Goal: Find specific page/section: Find specific page/section

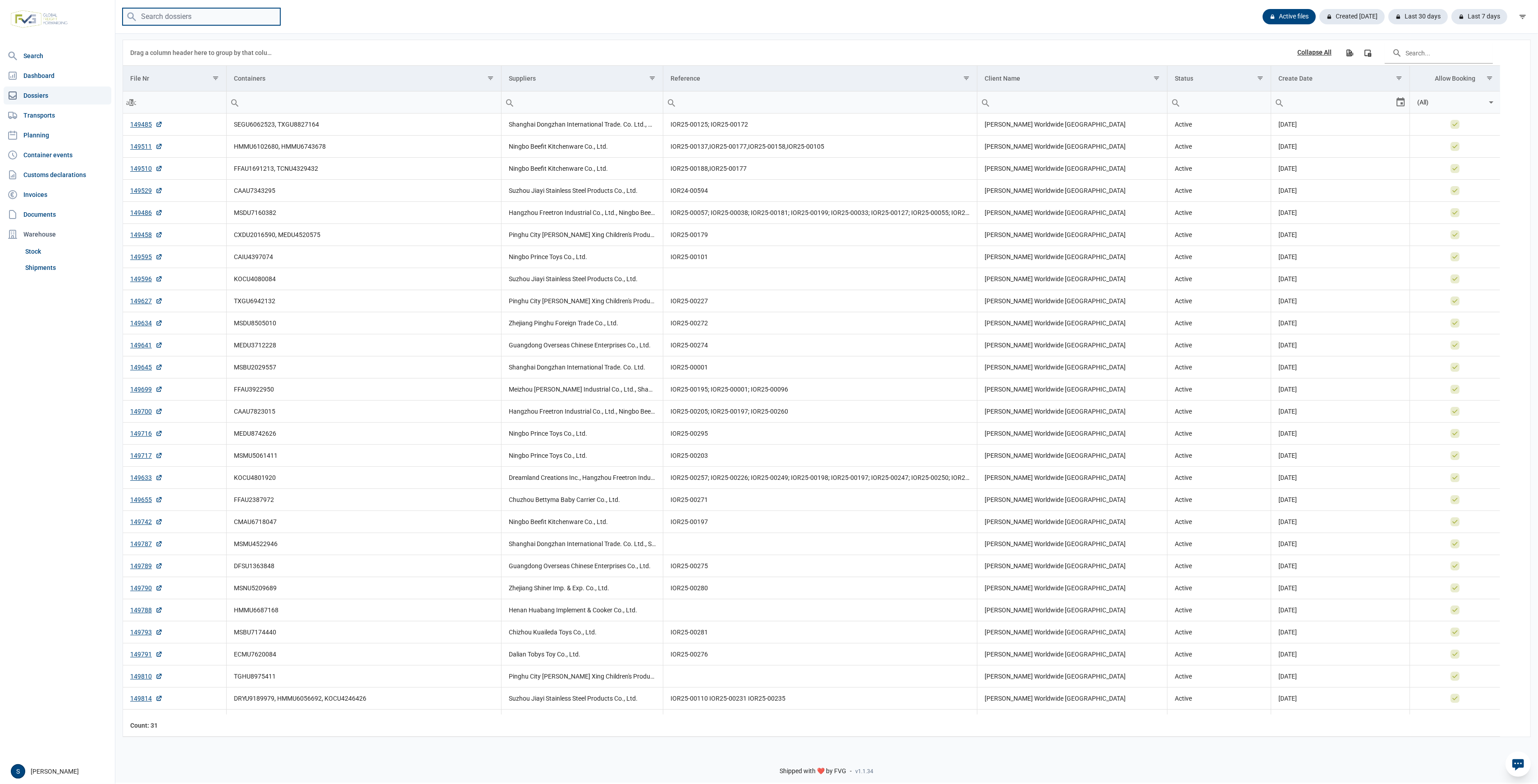
drag, startPoint x: 200, startPoint y: 12, endPoint x: 193, endPoint y: 20, distance: 10.6
click at [199, 12] on input "search" at bounding box center [202, 17] width 158 height 17
paste input "FFAU2387972"
type input "FFAU2387972"
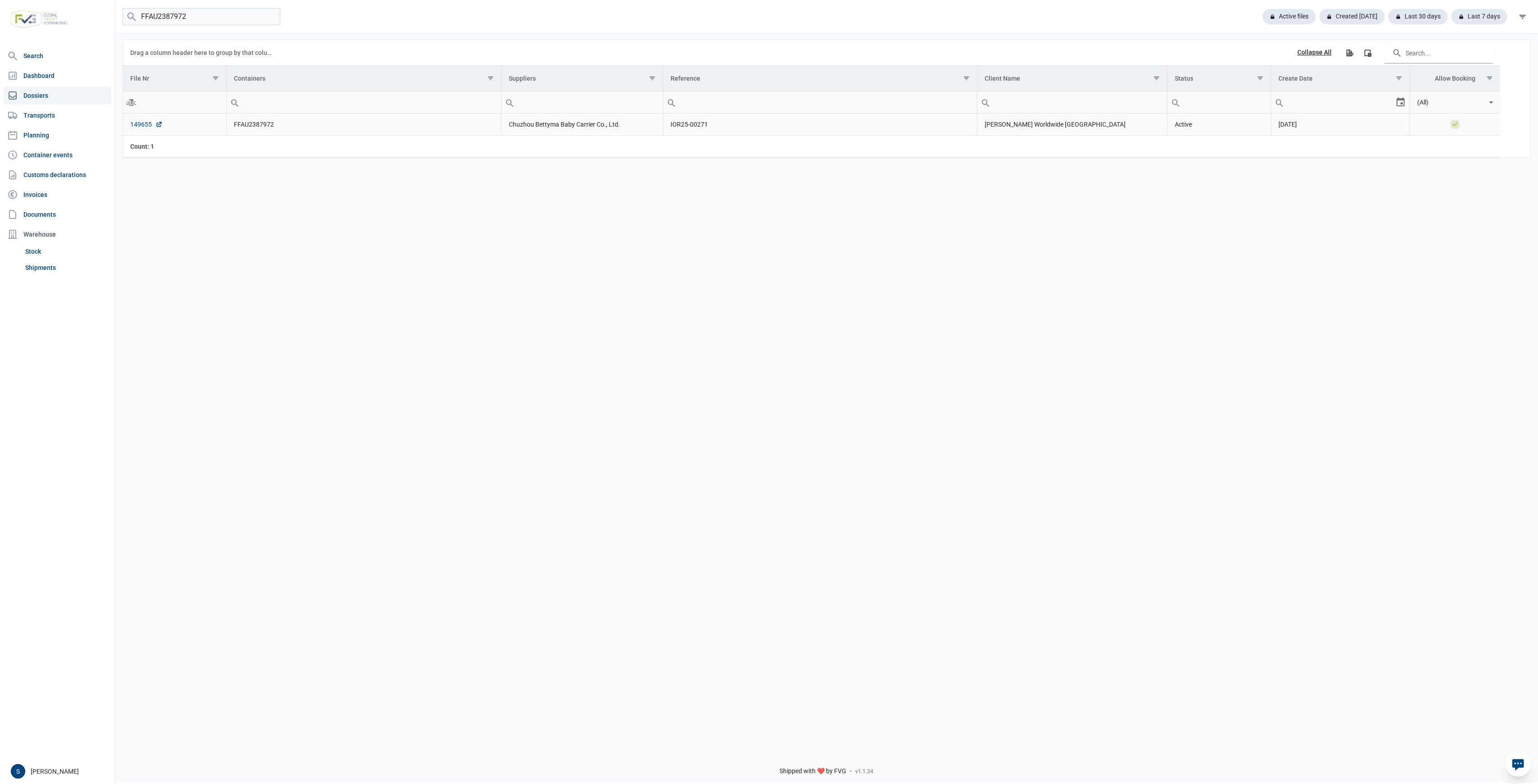
click at [146, 121] on link "149655" at bounding box center [146, 124] width 33 height 9
